Goal: Task Accomplishment & Management: Complete application form

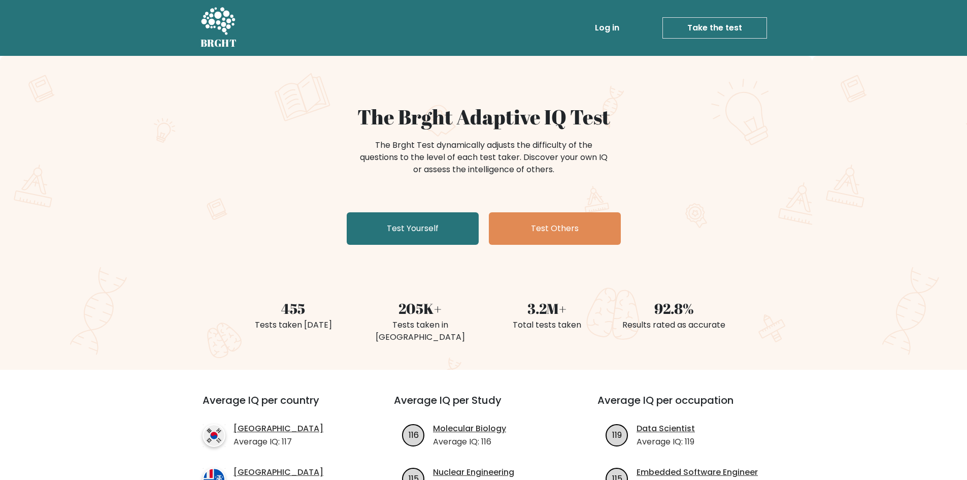
click at [604, 22] on link "Log in" at bounding box center [607, 28] width 32 height 20
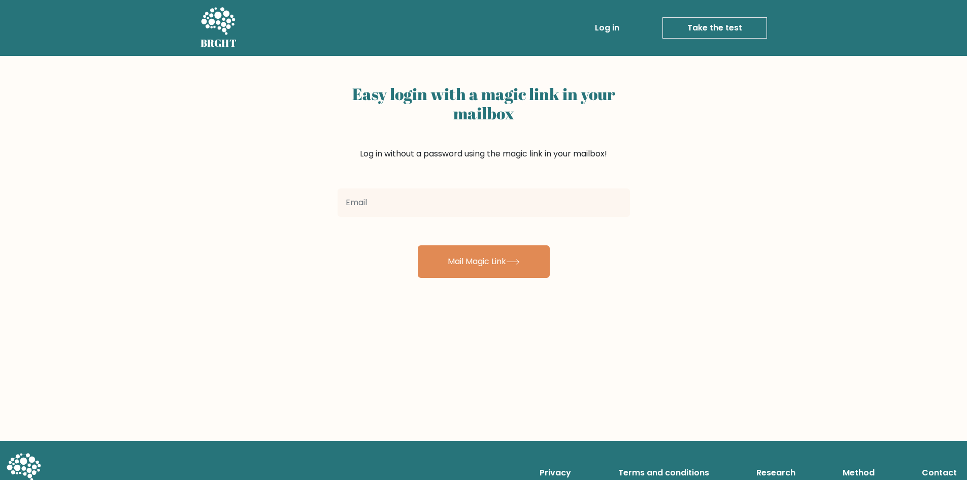
click at [442, 213] on input "email" at bounding box center [484, 202] width 292 height 28
type input "kcleeolar5@gmail.com"
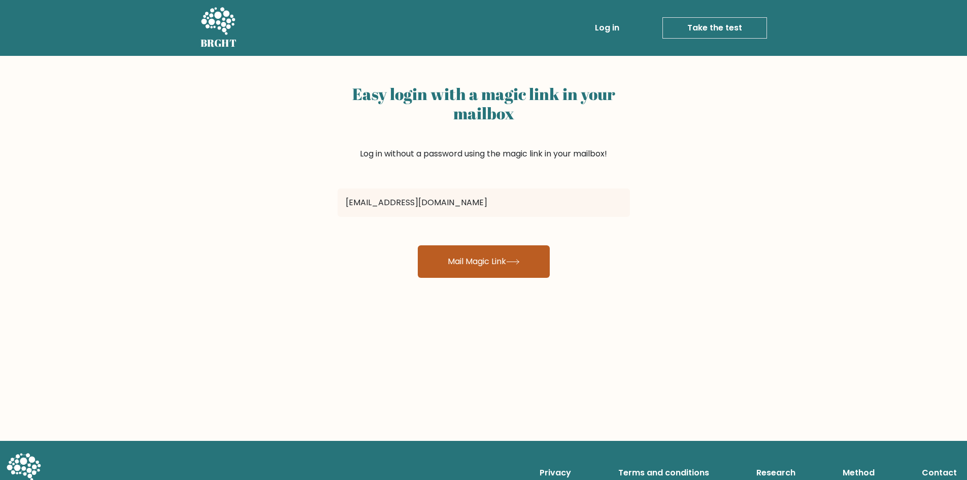
click at [466, 276] on button "Mail Magic Link" at bounding box center [484, 261] width 132 height 32
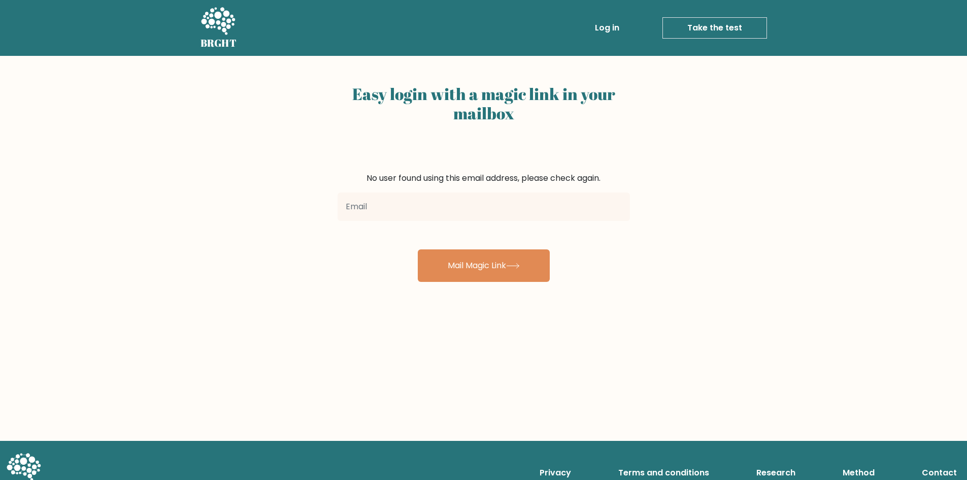
click at [689, 30] on link "Take the test" at bounding box center [715, 27] width 105 height 21
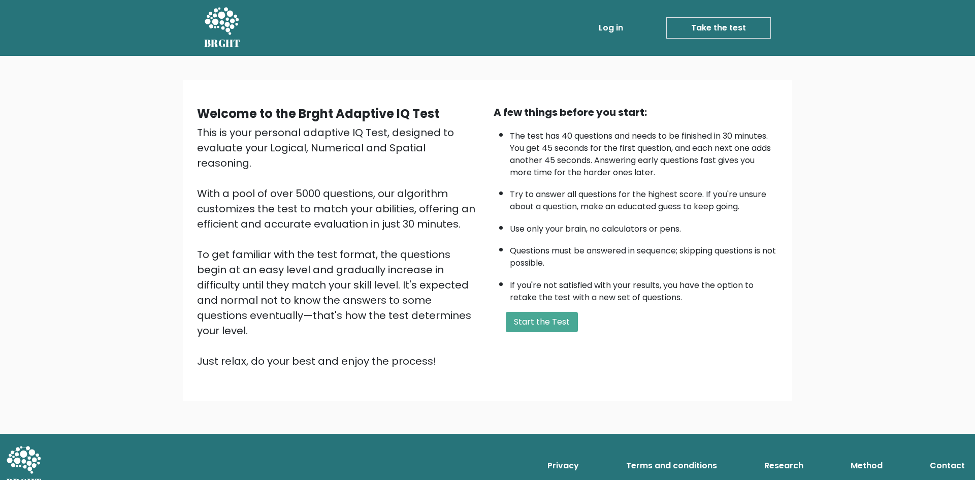
click at [547, 333] on div "A few things before you start: The test has 40 questions and needs to be finish…" at bounding box center [635, 237] width 297 height 264
click at [545, 325] on button "Start the Test" at bounding box center [542, 322] width 72 height 20
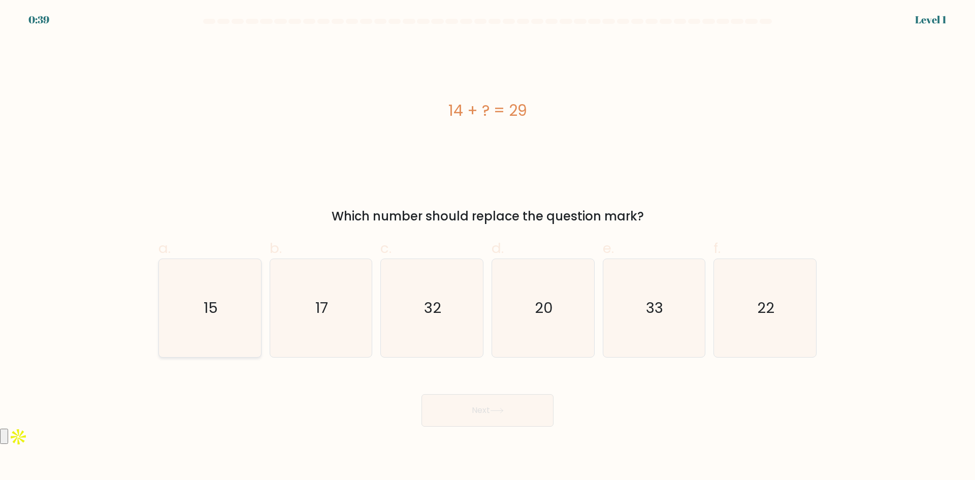
click at [207, 281] on icon "15" at bounding box center [210, 308] width 98 height 98
click at [487, 247] on input "a. 15" at bounding box center [487, 243] width 1 height 7
radio input "true"
click at [507, 414] on button "Next" at bounding box center [487, 410] width 132 height 32
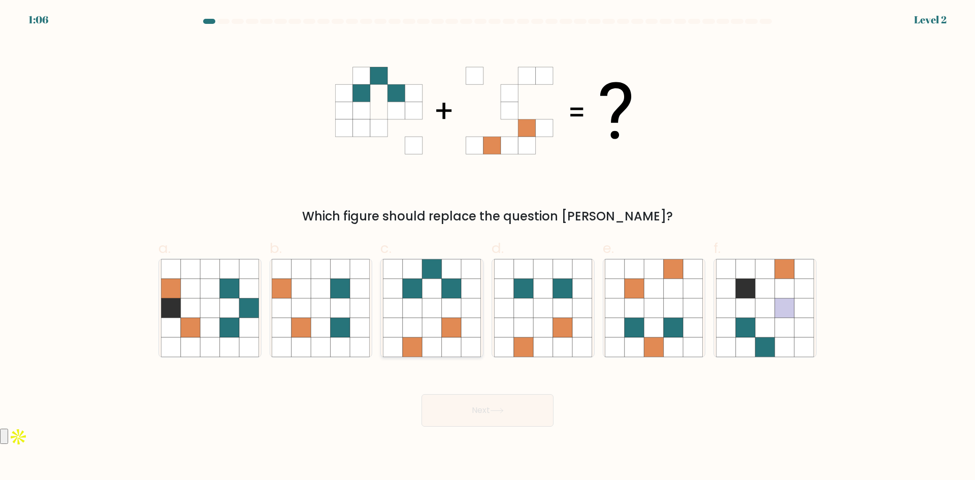
click at [416, 343] on icon at bounding box center [412, 346] width 19 height 19
click at [487, 247] on input "c." at bounding box center [487, 243] width 1 height 7
radio input "true"
click at [470, 407] on button "Next" at bounding box center [487, 410] width 132 height 32
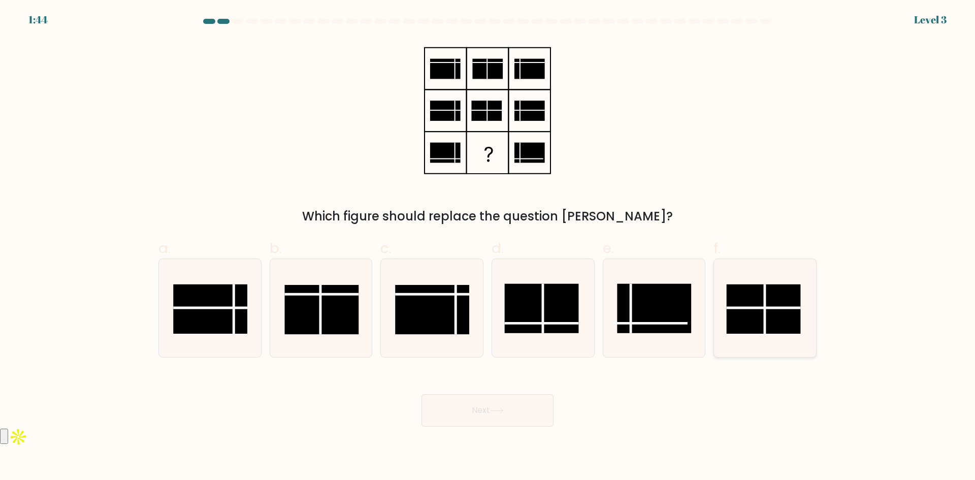
click at [756, 319] on rect at bounding box center [764, 308] width 74 height 49
click at [488, 247] on input "f." at bounding box center [487, 243] width 1 height 7
radio input "true"
click at [478, 418] on button "Next" at bounding box center [487, 410] width 132 height 32
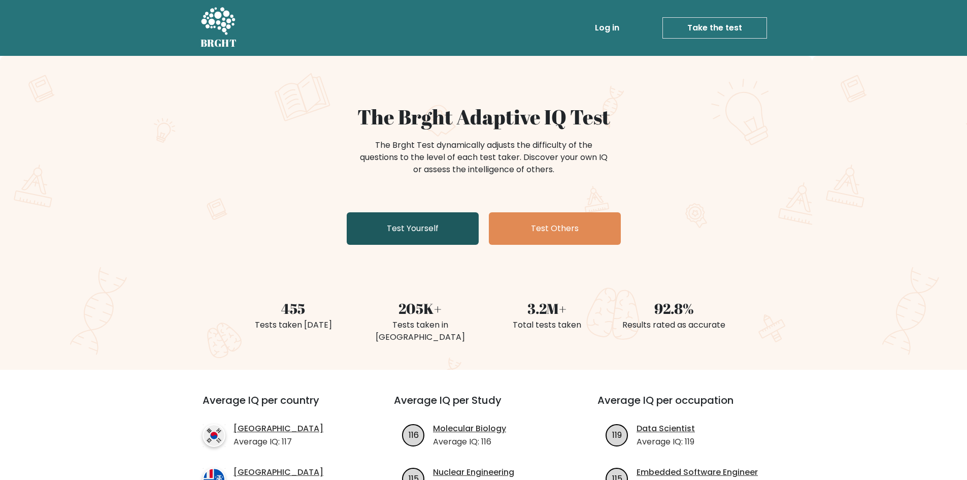
click at [462, 233] on link "Test Yourself" at bounding box center [413, 228] width 132 height 32
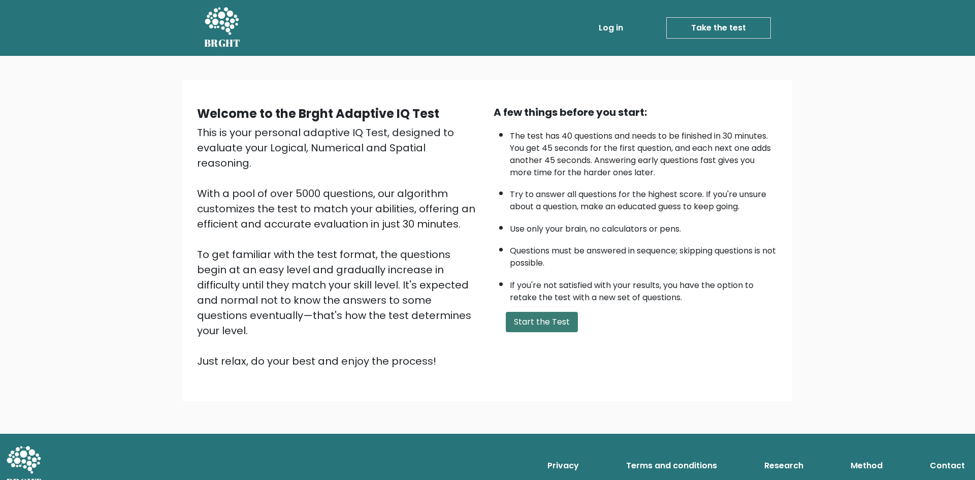
click at [569, 320] on button "Start the Test" at bounding box center [542, 322] width 72 height 20
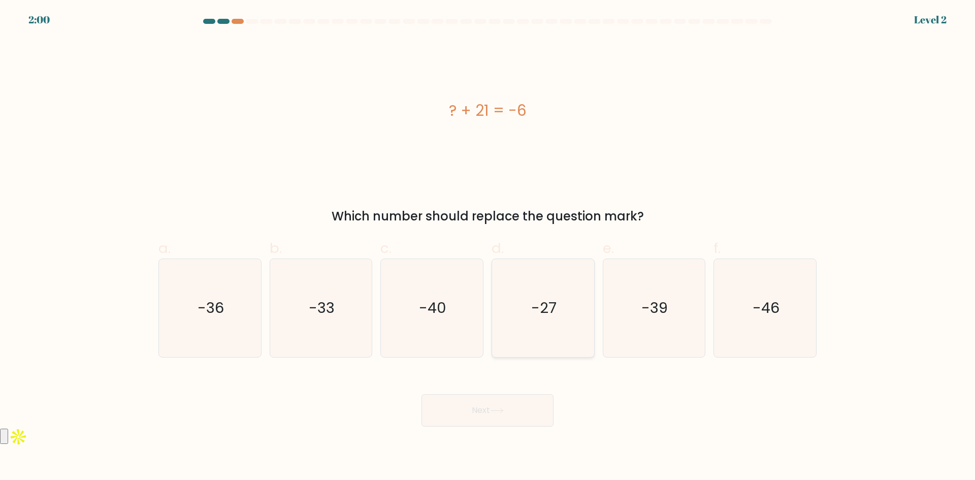
click at [555, 323] on icon "-27" at bounding box center [543, 308] width 98 height 98
click at [488, 247] on input "d. -27" at bounding box center [487, 243] width 1 height 7
radio input "true"
click at [491, 402] on button "Next" at bounding box center [487, 410] width 132 height 32
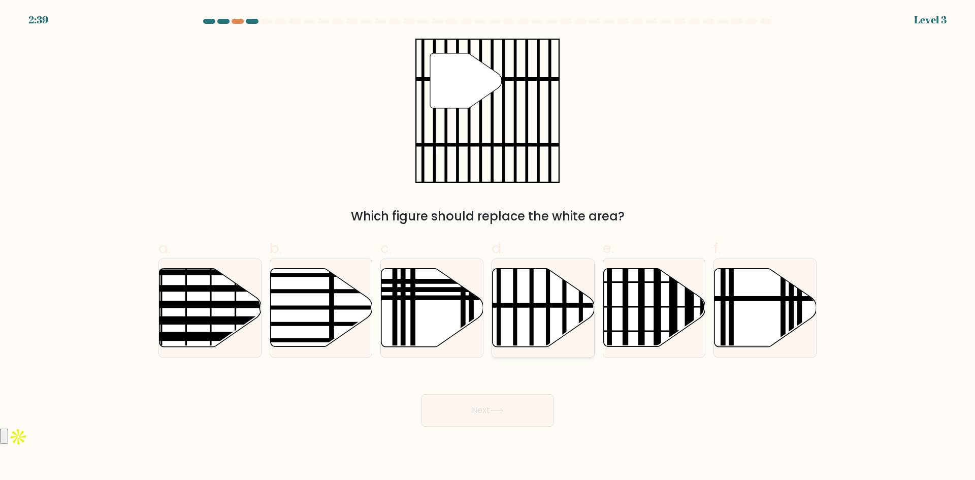
click at [515, 294] on line at bounding box center [515, 350] width 0 height 206
click at [488, 247] on input "d." at bounding box center [487, 243] width 1 height 7
radio input "true"
click at [505, 414] on button "Next" at bounding box center [487, 410] width 132 height 32
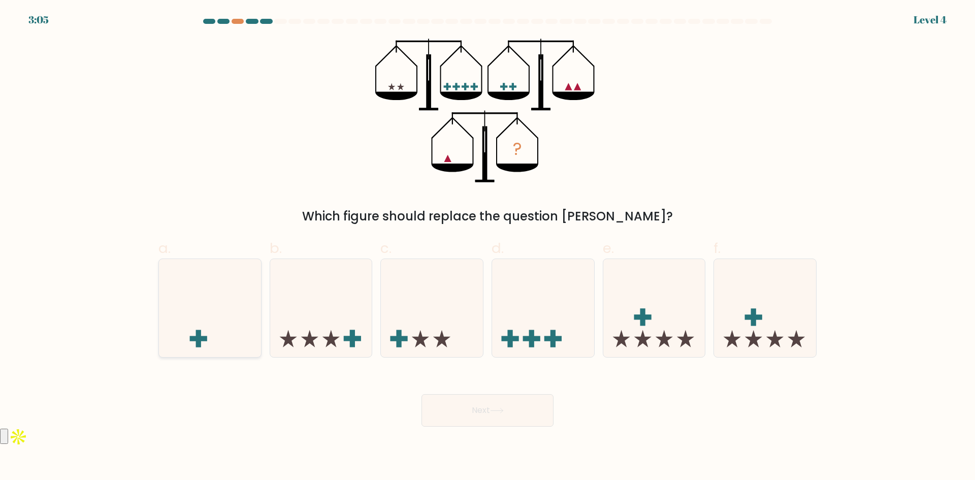
click at [240, 312] on icon at bounding box center [210, 308] width 102 height 84
click at [487, 247] on input "a." at bounding box center [487, 243] width 1 height 7
radio input "true"
click at [505, 413] on button "Next" at bounding box center [487, 410] width 132 height 32
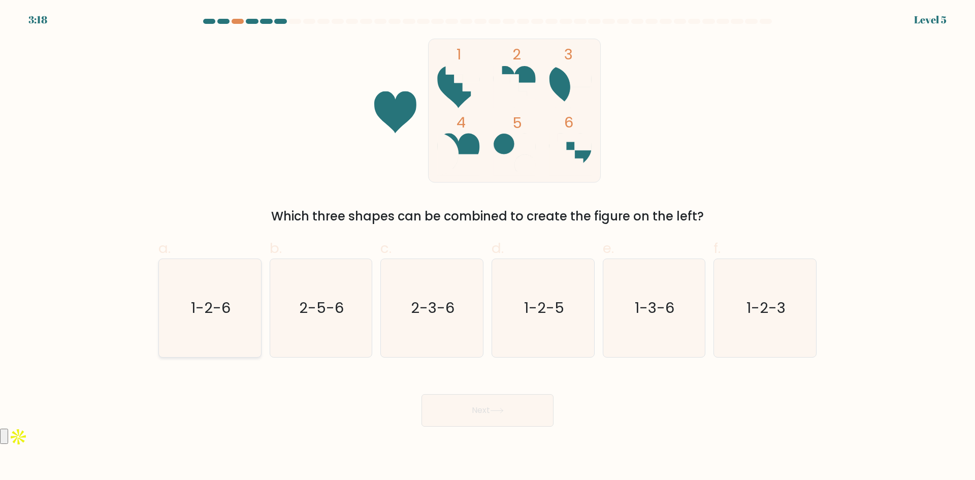
click at [229, 330] on icon "1-2-6" at bounding box center [210, 308] width 98 height 98
click at [487, 247] on input "a. 1-2-6" at bounding box center [487, 243] width 1 height 7
radio input "true"
click at [515, 418] on button "Next" at bounding box center [487, 410] width 132 height 32
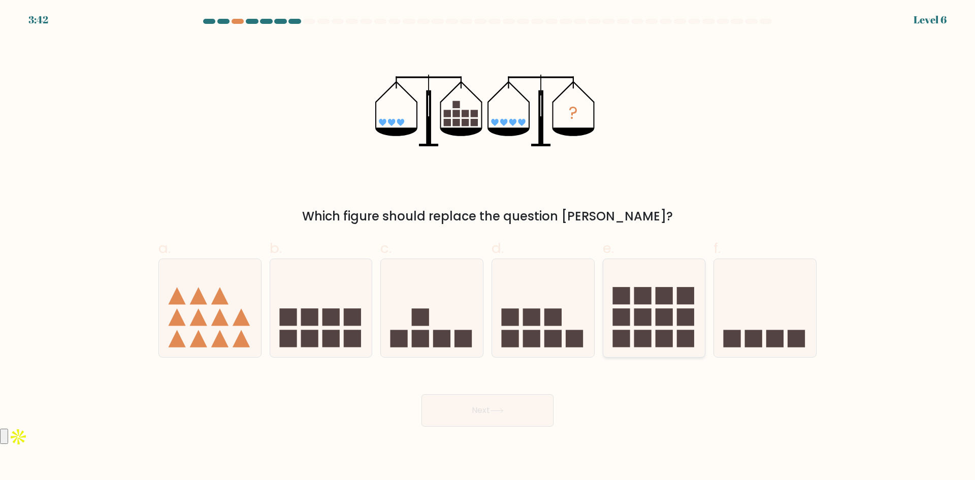
click at [638, 313] on rect at bounding box center [642, 317] width 17 height 17
click at [488, 247] on input "e." at bounding box center [487, 243] width 1 height 7
radio input "true"
click at [507, 416] on button "Next" at bounding box center [487, 410] width 132 height 32
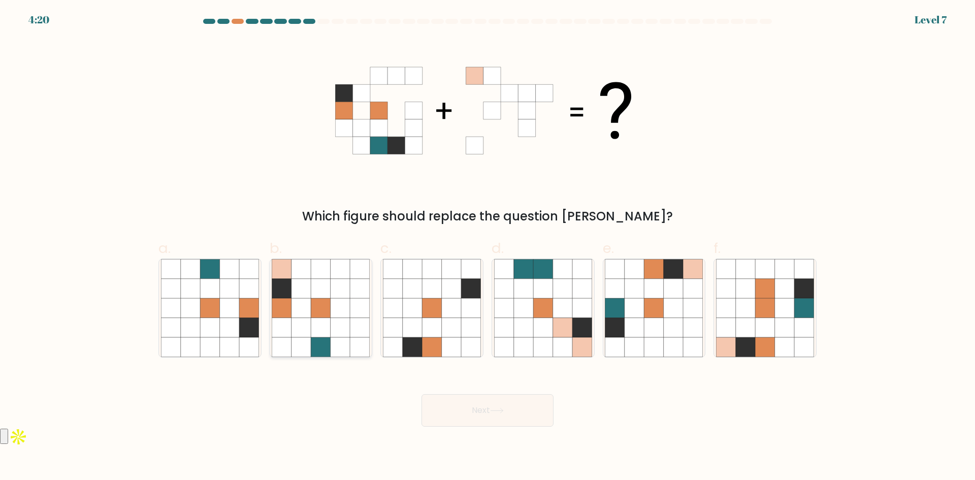
click at [345, 315] on icon at bounding box center [340, 307] width 19 height 19
click at [487, 247] on input "b." at bounding box center [487, 243] width 1 height 7
radio input "true"
click at [495, 414] on button "Next" at bounding box center [487, 410] width 132 height 32
